Goal: Information Seeking & Learning: Learn about a topic

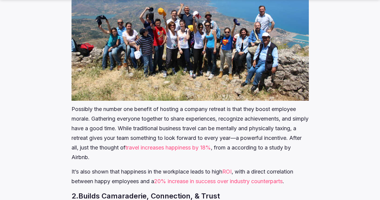
scroll to position [983, 0]
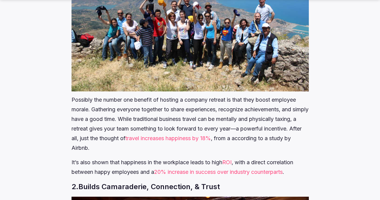
drag, startPoint x: 75, startPoint y: 88, endPoint x: 53, endPoint y: 106, distance: 28.0
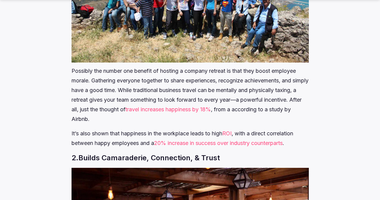
scroll to position [1012, 0]
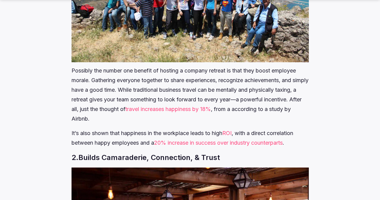
click at [228, 146] on link "20% increase in success over industry counterparts" at bounding box center [218, 142] width 129 height 6
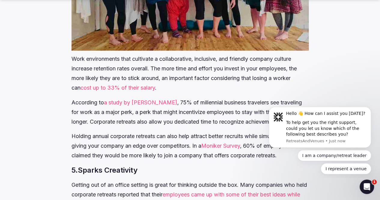
scroll to position [1619, 0]
click at [110, 83] on p "Work environments that cultivate a collaborative, inclusive, and friendly compa…" at bounding box center [189, 73] width 237 height 38
click at [270, 164] on div "I am a company/retreat leader I represent a venue" at bounding box center [320, 162] width 102 height 24
click at [268, 163] on div "Hello 👋 How can I assist you [DATE]? To help get you the right support, could y…" at bounding box center [320, 136] width 111 height 75
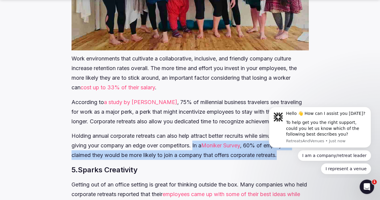
drag, startPoint x: 225, startPoint y: 186, endPoint x: 253, endPoint y: 162, distance: 36.6
click at [253, 159] on p "Holding annual corporate retreats can also help attract better recruits while s…" at bounding box center [189, 145] width 237 height 29
copy p "In a Moniker Survey , 60% of employees claimed they would be more likely to joi…"
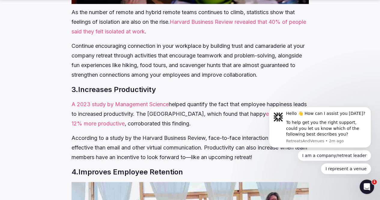
scroll to position [1354, 0]
drag, startPoint x: 216, startPoint y: 97, endPoint x: 203, endPoint y: 101, distance: 13.6
click at [216, 94] on h3 "3. Increases Productivity" at bounding box center [189, 89] width 237 height 10
click at [169, 107] on link "A 2023 study by Management Science" at bounding box center [119, 104] width 97 height 6
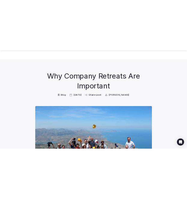
scroll to position [1354, 0]
